Goal: Information Seeking & Learning: Learn about a topic

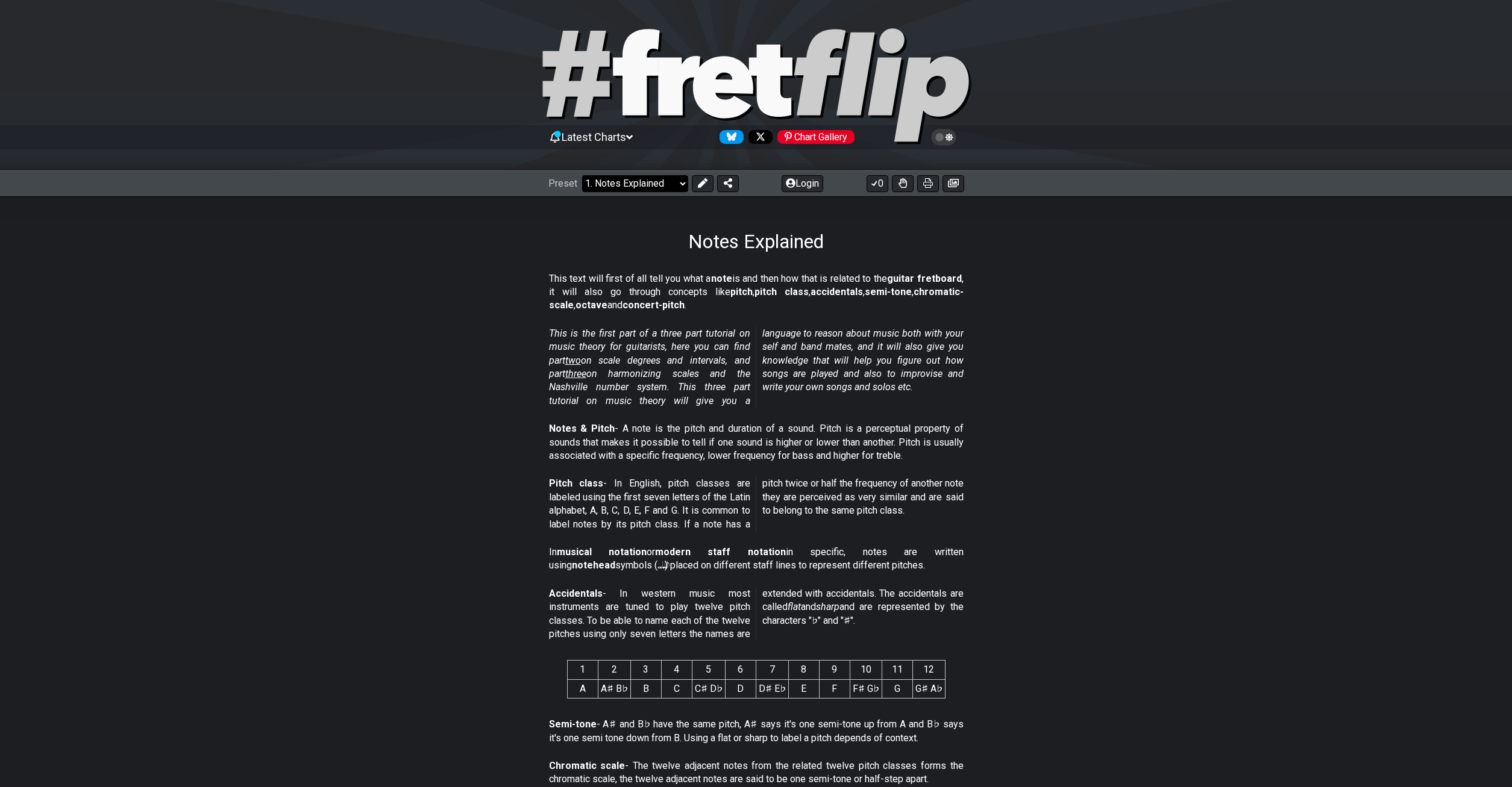
click at [582, 175] on select "Welcome to #fretflip! Initial Preset Custom Preset Minor Pentatonic Major Penta…" at bounding box center [635, 183] width 106 height 17
click option "Start Soloing" at bounding box center [0, 0] width 0 height 0
select select "/how-to-solo"
select select "C"
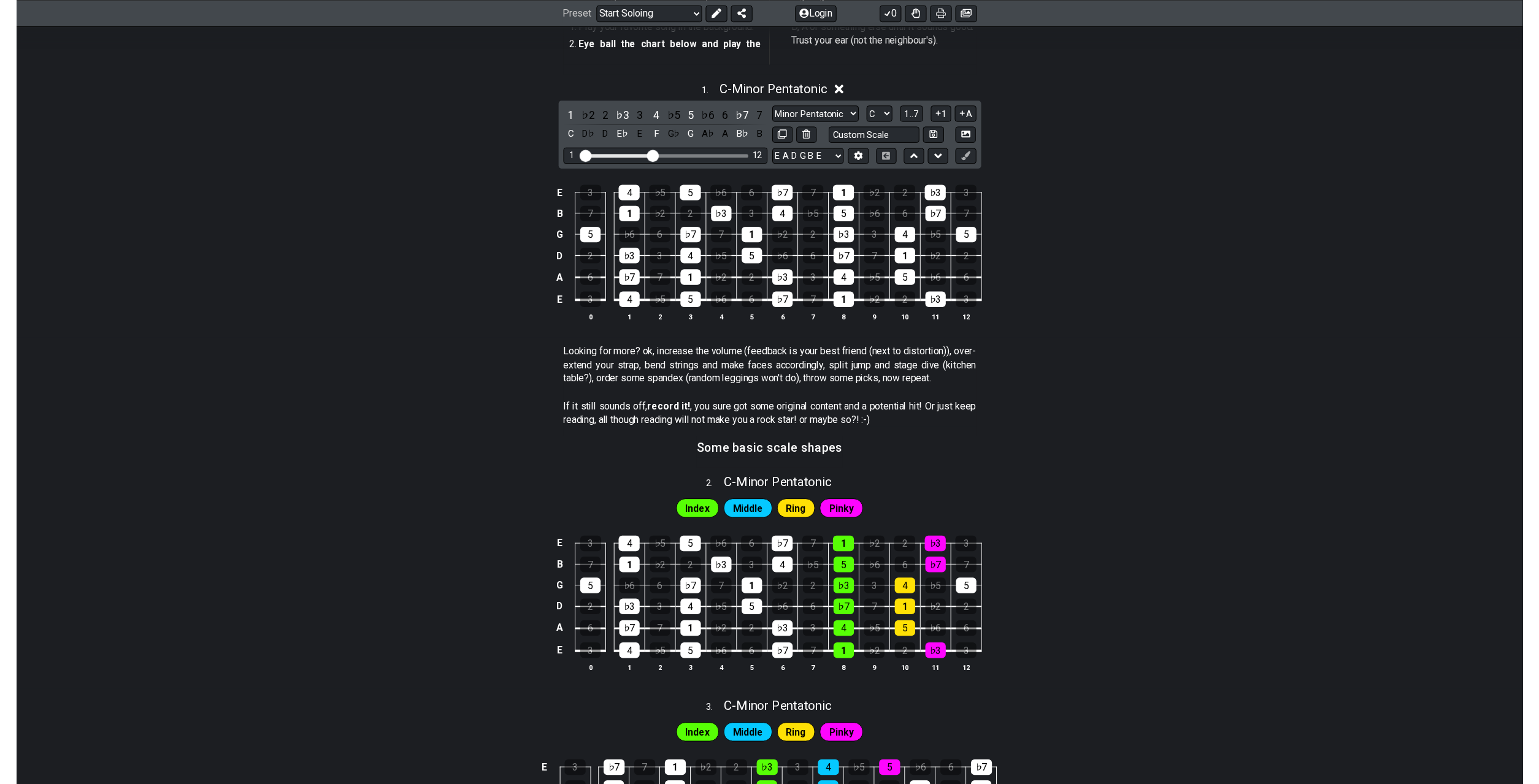
scroll to position [250, 0]
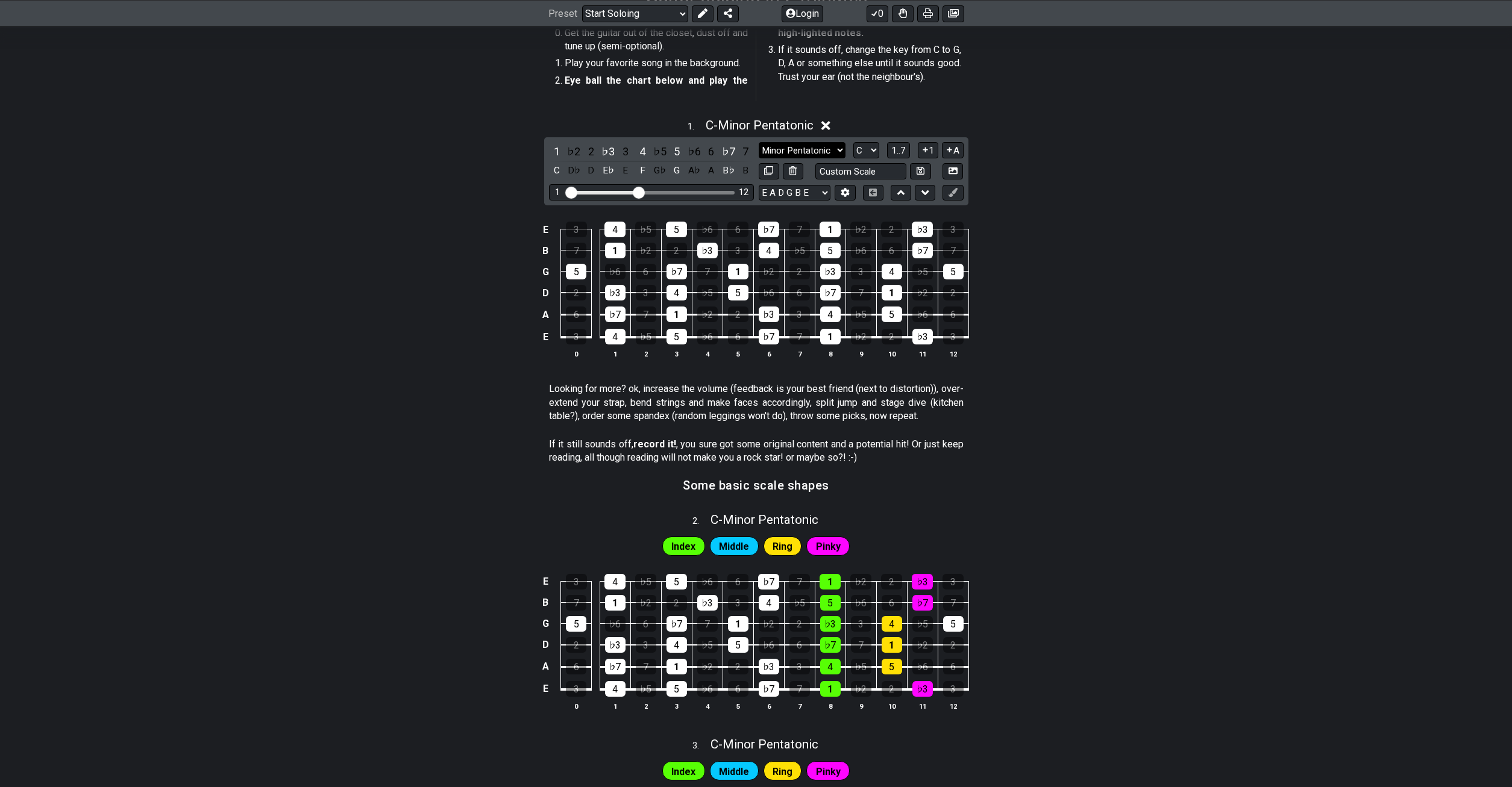
click at [759, 142] on select "Minor Pentatonic Root Minor Pentatonic Major Pentatonic Minor Blues Major Blues…" at bounding box center [802, 150] width 87 height 16
click option "Major" at bounding box center [0, 0] width 0 height 0
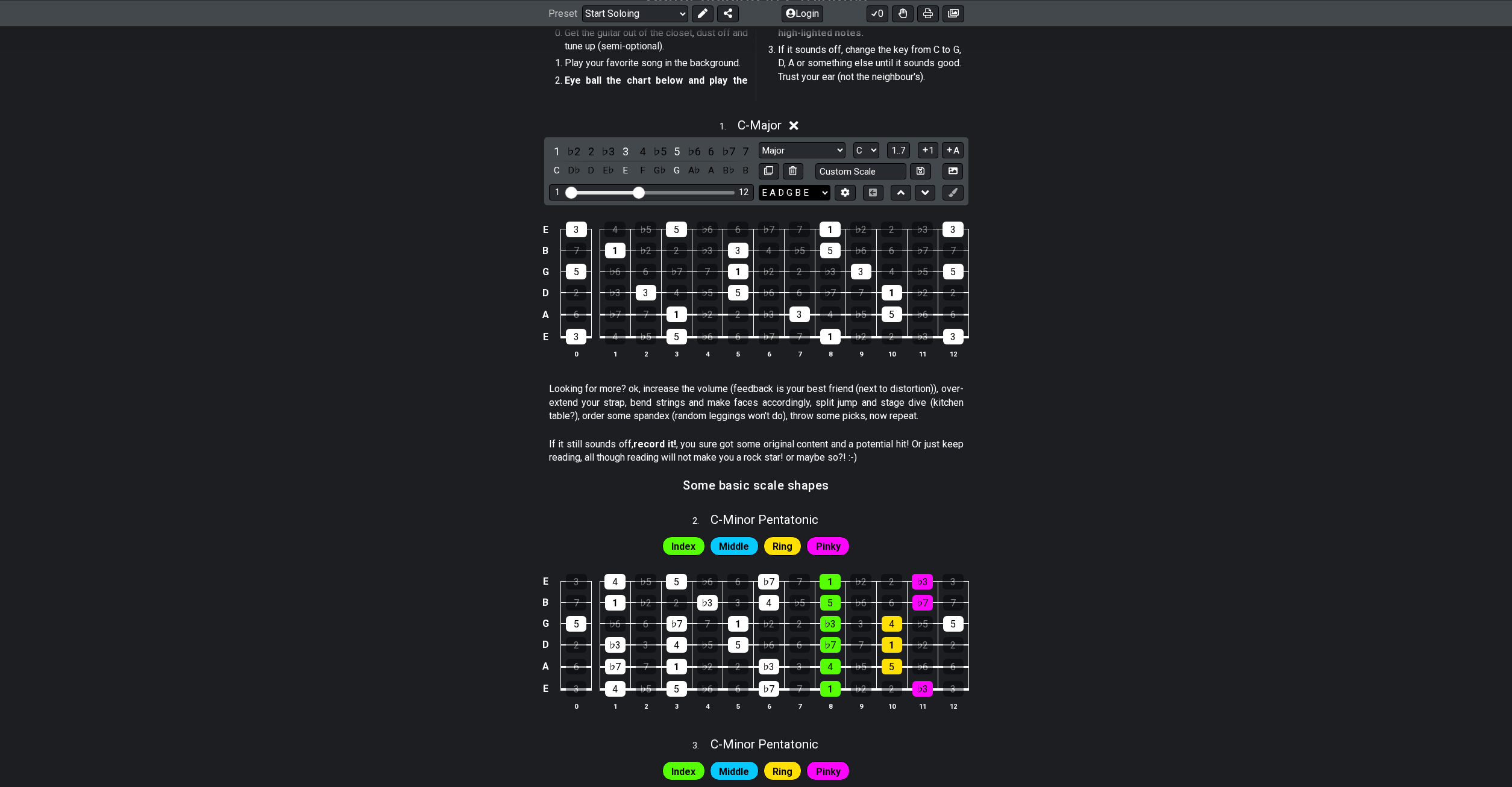
click at [759, 185] on select "E A D G B E E A D G B E E A D G B E B E A D F♯ B A D G C E A D A D G B E E♭ A♭ …" at bounding box center [794, 193] width 72 height 16
click at [820, 194] on select "E A D G B E E A D G B E E A D G B E B E A D F♯ B A D G C E A D A D G B E E♭ A♭ …" at bounding box center [794, 193] width 72 height 16
click at [759, 142] on select "Minor Pentatonic Root Minor Pentatonic Major Pentatonic Minor Blues Major Blues…" at bounding box center [802, 150] width 87 height 16
click option "Major Pentatonic" at bounding box center [0, 0] width 0 height 0
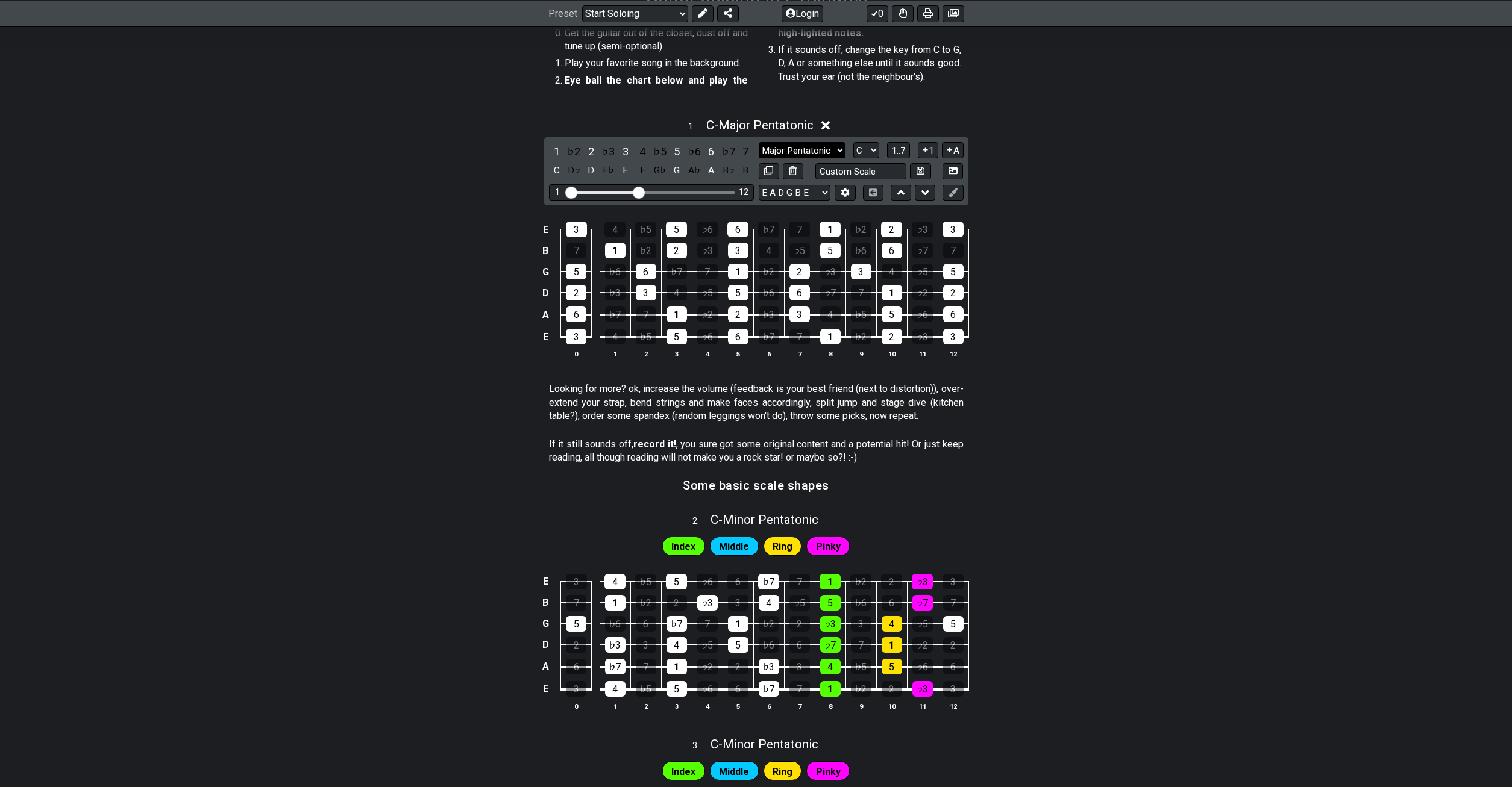
click at [759, 142] on select "Minor Pentatonic Root Minor Pentatonic Major Pentatonic Minor Blues Major Blues…" at bounding box center [802, 150] width 87 height 16
click option "Minor Pentatonic" at bounding box center [0, 0] width 0 height 0
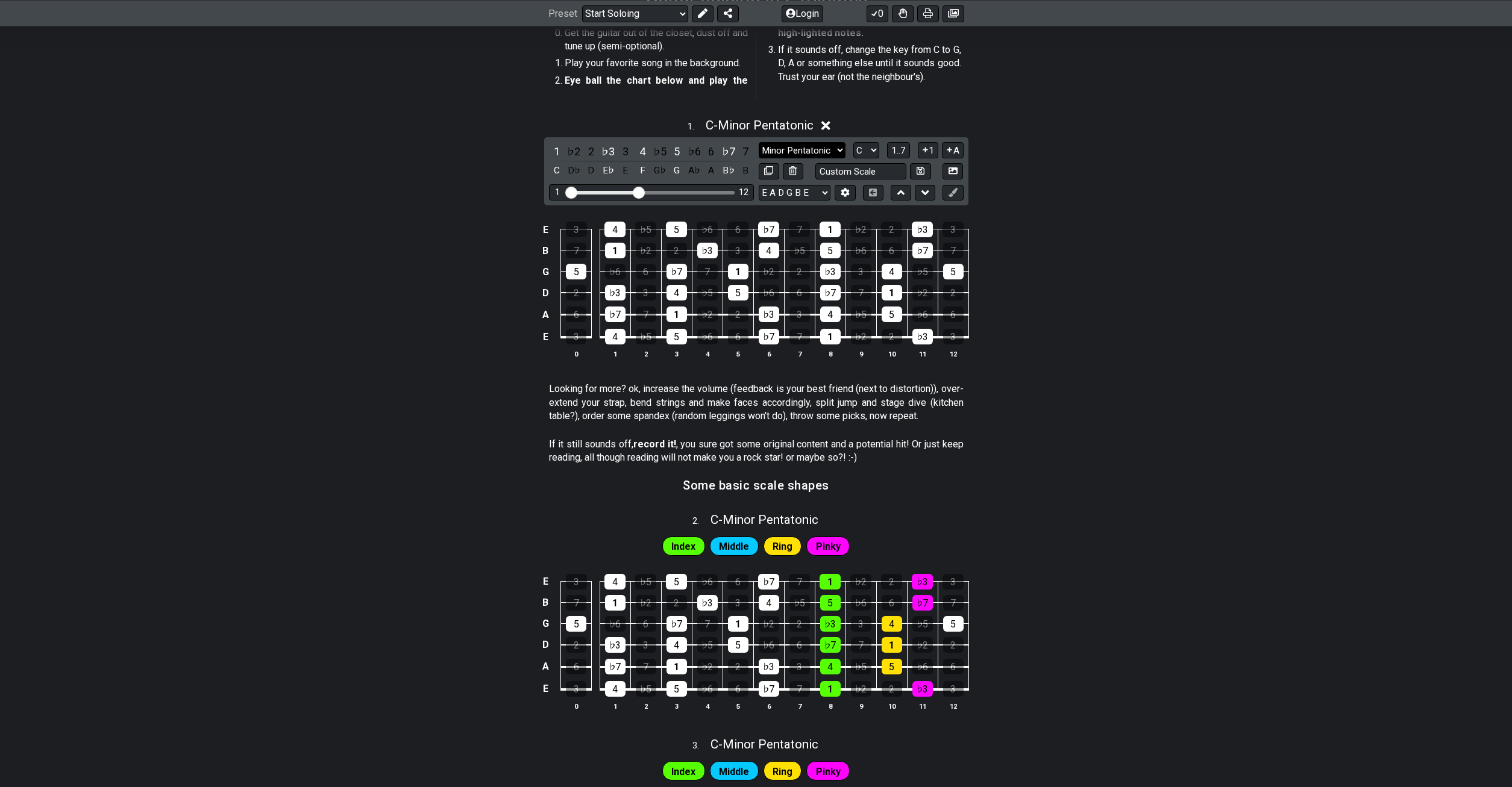
click at [759, 142] on select "Minor Pentatonic Root Minor Pentatonic Major Pentatonic Minor Blues Major Blues…" at bounding box center [802, 150] width 87 height 16
click option "Major Pentatonic" at bounding box center [0, 0] width 0 height 0
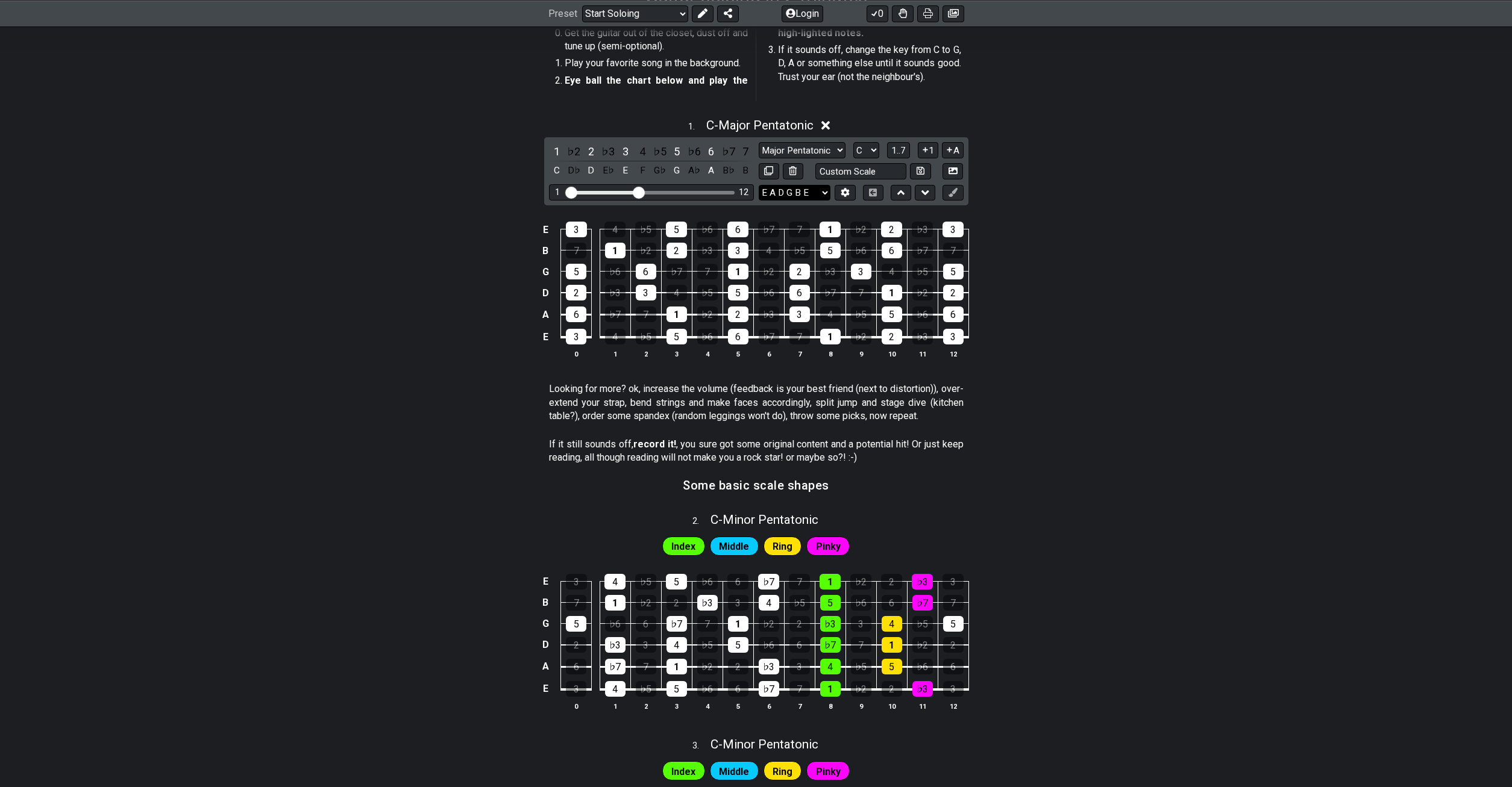
click at [759, 185] on select "E A D G B E E A D G B E E A D G B E B E A D F♯ B A D G C E A D A D G B E E♭ A♭ …" at bounding box center [794, 193] width 72 height 16
click at [759, 142] on select "Minor Pentatonic Root Minor Pentatonic Major Pentatonic Minor Blues Major Blues…" at bounding box center [802, 150] width 87 height 16
select select "Minor Pentatonic"
click option "Minor Pentatonic" at bounding box center [0, 0] width 0 height 0
